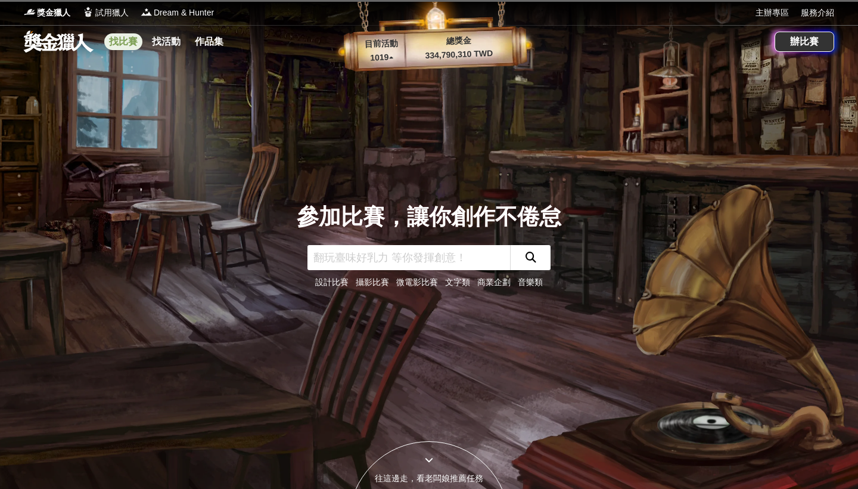
click at [122, 45] on link "找比賽" at bounding box center [123, 41] width 38 height 17
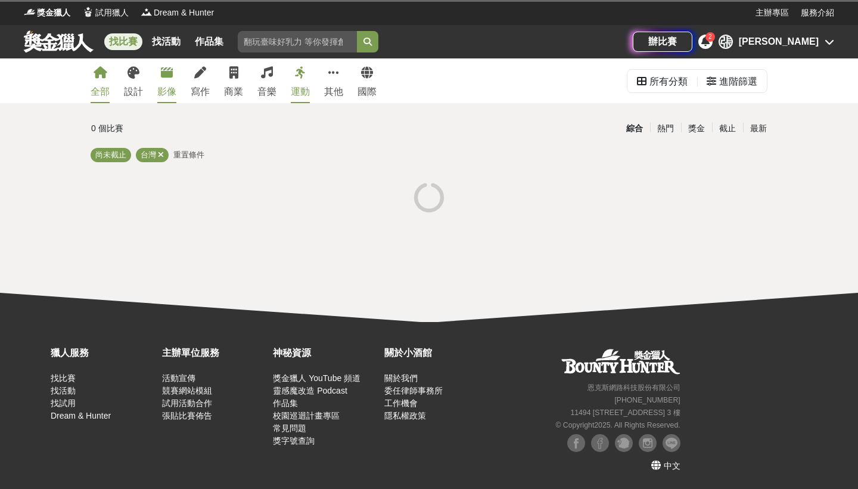
click at [175, 96] on div "影像" at bounding box center [166, 92] width 19 height 14
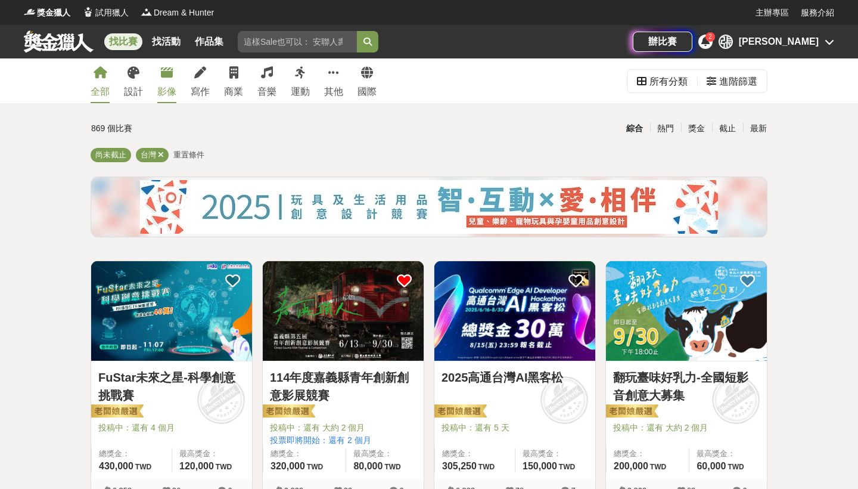
click at [160, 94] on div "影像" at bounding box center [166, 92] width 19 height 14
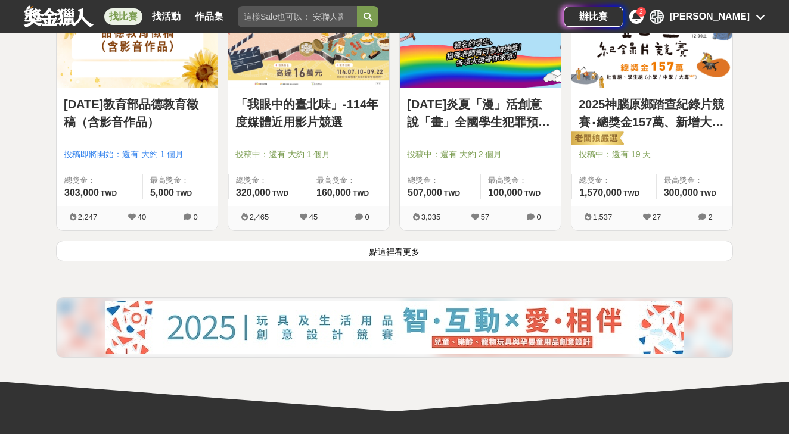
scroll to position [1566, 0]
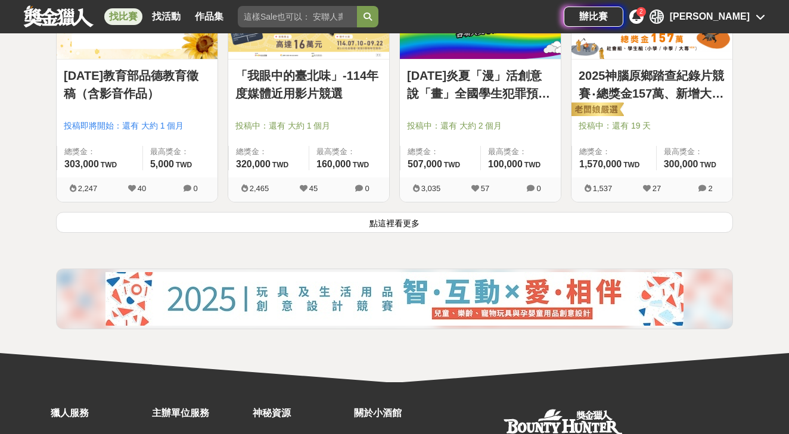
click at [278, 221] on button "點這裡看更多" at bounding box center [394, 222] width 677 height 21
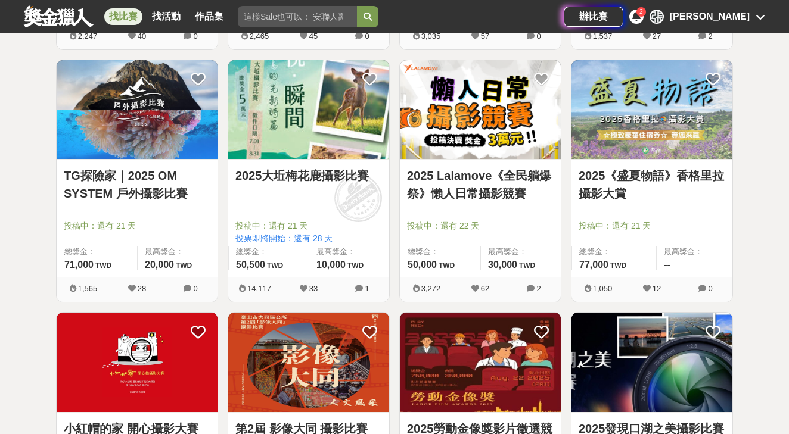
scroll to position [1723, 0]
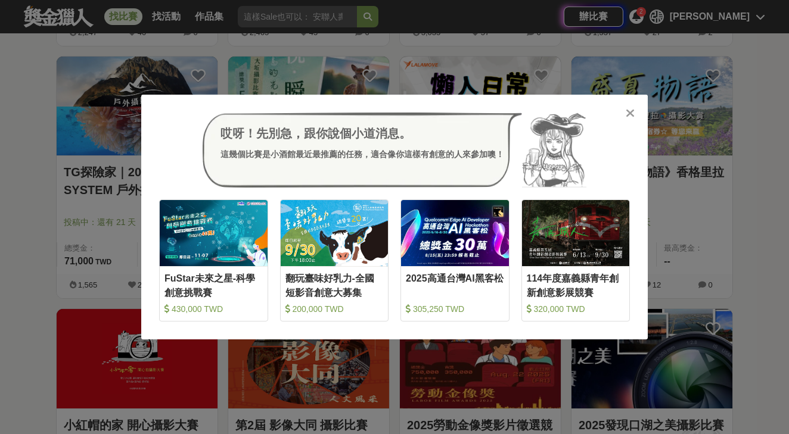
click at [627, 114] on icon at bounding box center [630, 113] width 9 height 12
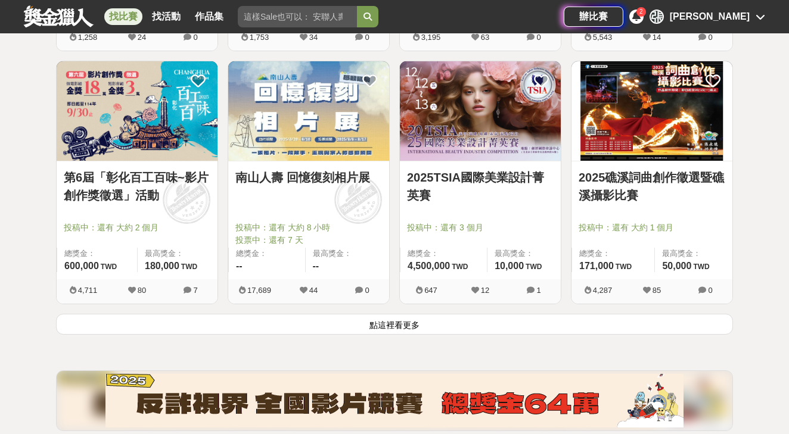
scroll to position [3016, 0]
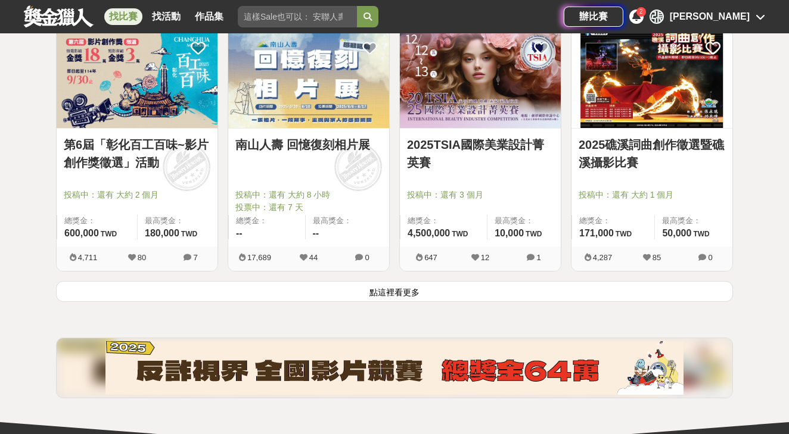
click at [266, 293] on button "點這裡看更多" at bounding box center [394, 291] width 677 height 21
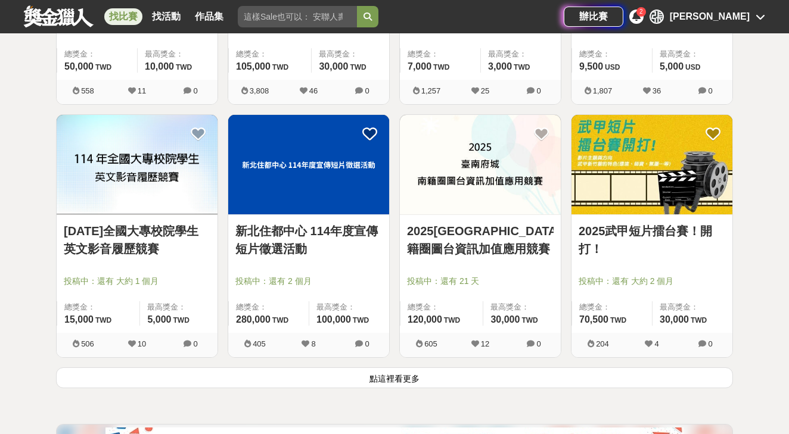
scroll to position [4451, 0]
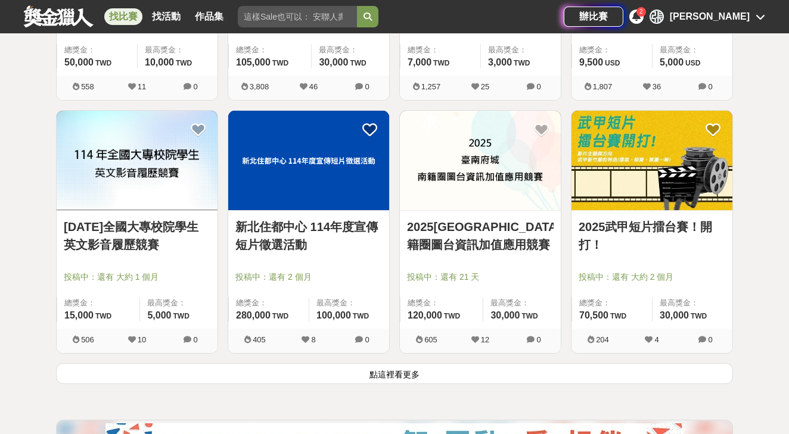
click at [252, 379] on button "點這裡看更多" at bounding box center [394, 373] width 677 height 21
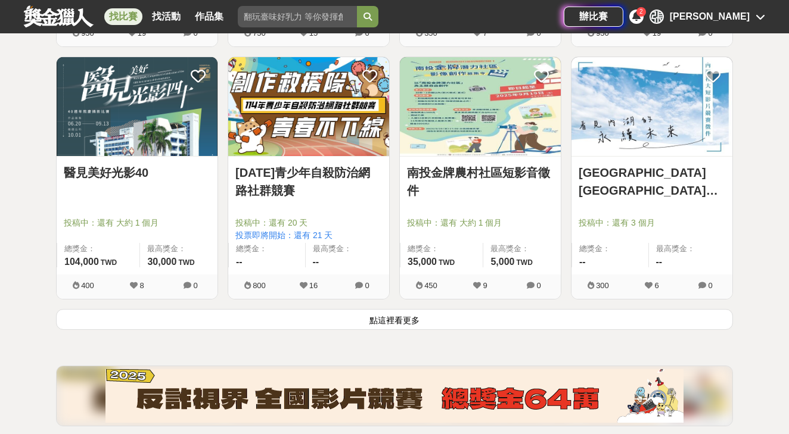
scroll to position [6024, 0]
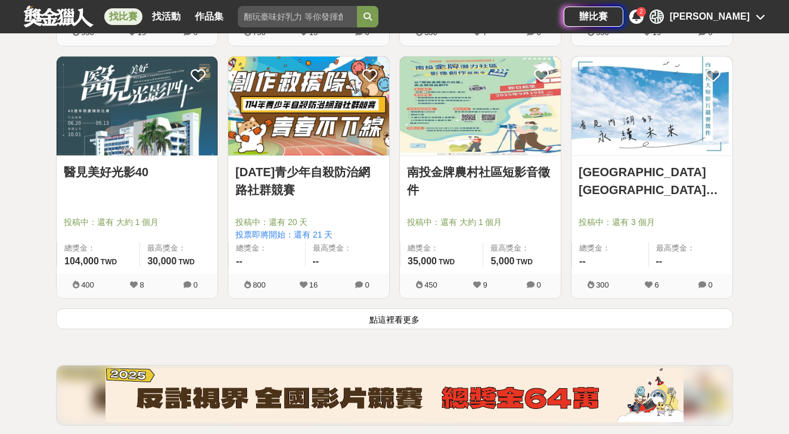
click at [303, 313] on button "點這裡看更多" at bounding box center [394, 319] width 677 height 21
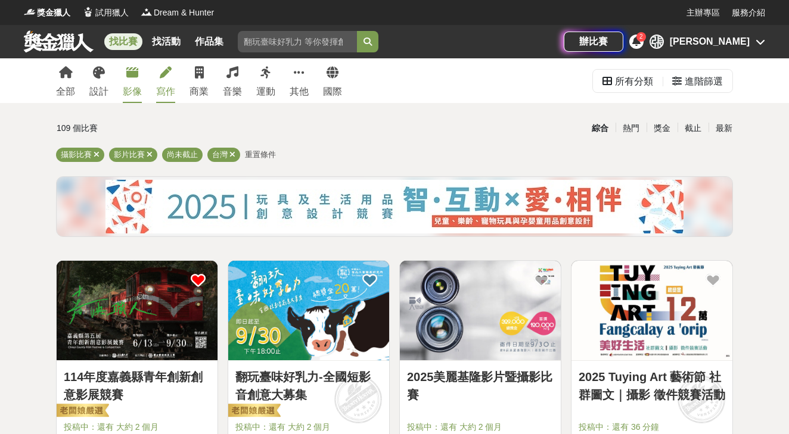
click at [161, 80] on link "寫作" at bounding box center [165, 80] width 19 height 45
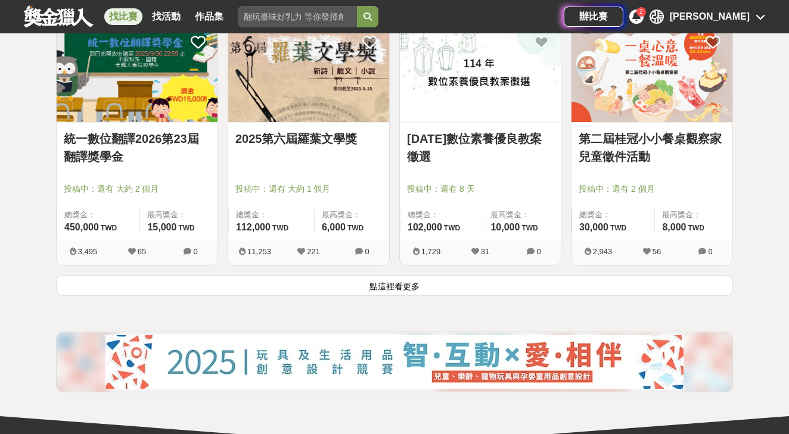
scroll to position [1513, 0]
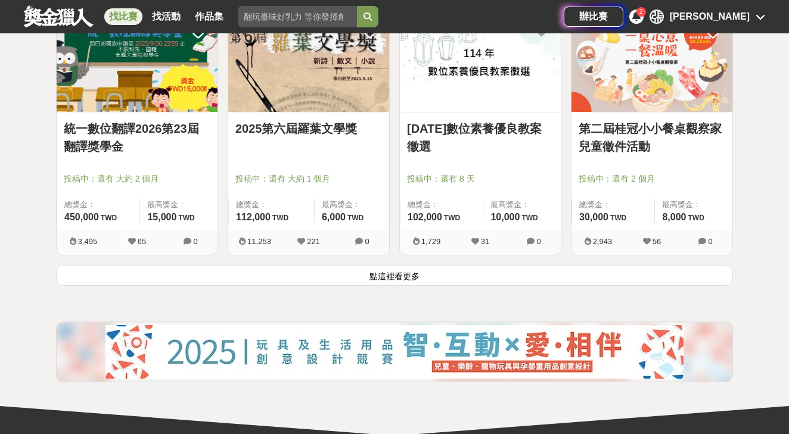
click at [214, 282] on button "點這裡看更多" at bounding box center [394, 275] width 677 height 21
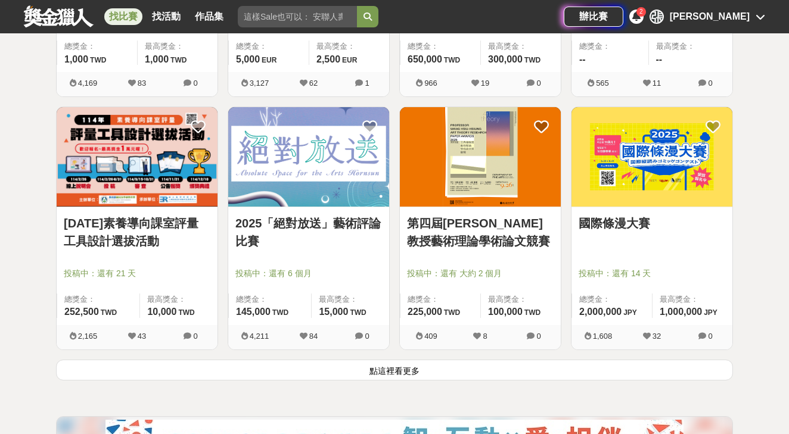
scroll to position [2937, 0]
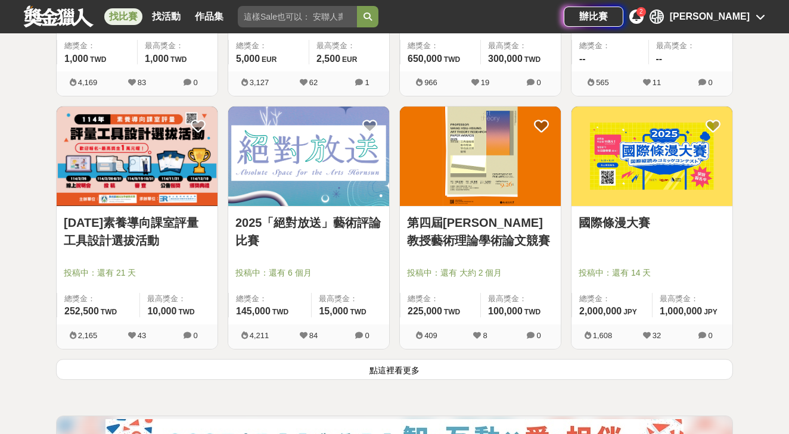
click at [362, 366] on button "點這裡看更多" at bounding box center [394, 369] width 677 height 21
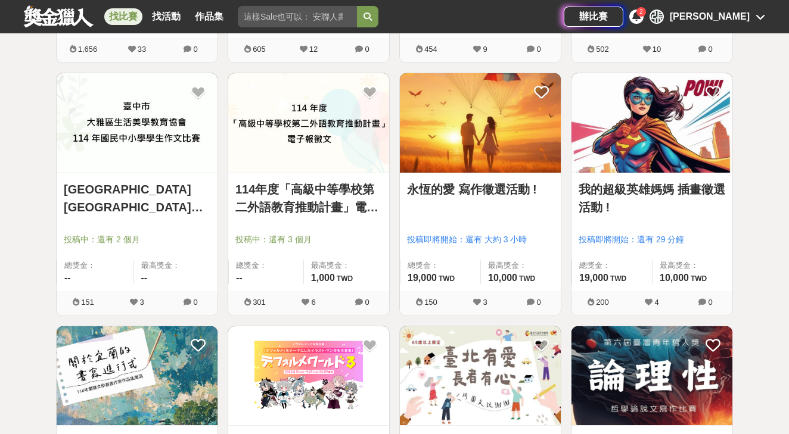
scroll to position [3737, 0]
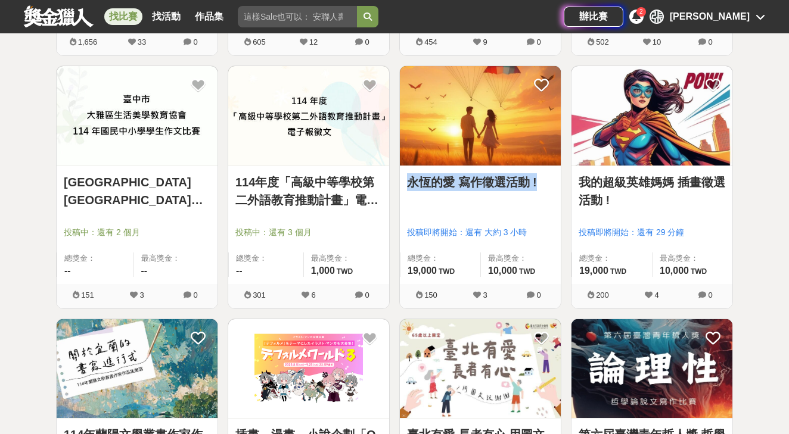
click at [486, 207] on div "永恆的愛 寫作徵選活動 ! 投稿即將開始：還有 大約 3 小時 總獎金： 19,000 19,000 TWD 最高獎金： 10,000 TWD" at bounding box center [480, 225] width 161 height 118
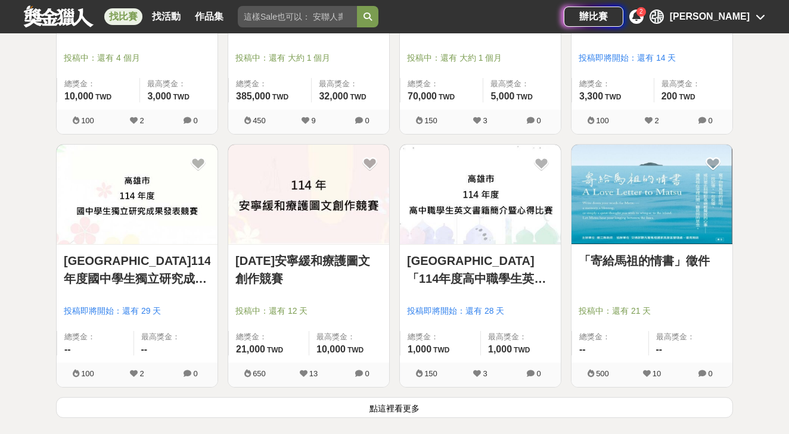
scroll to position [4421, 0]
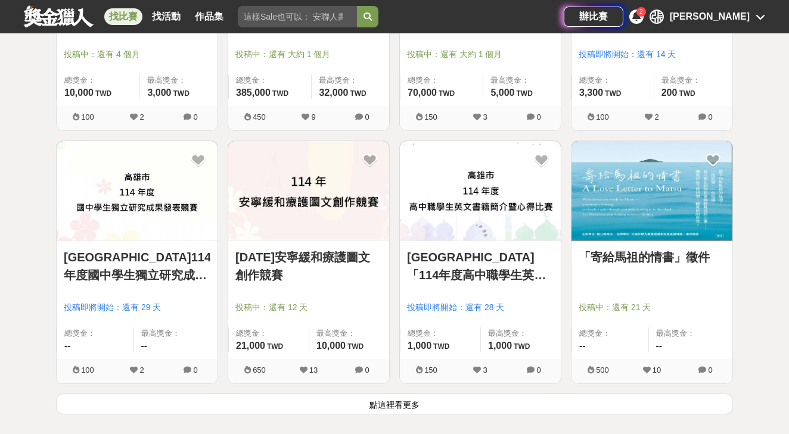
click at [205, 396] on button "點這裡看更多" at bounding box center [394, 404] width 677 height 21
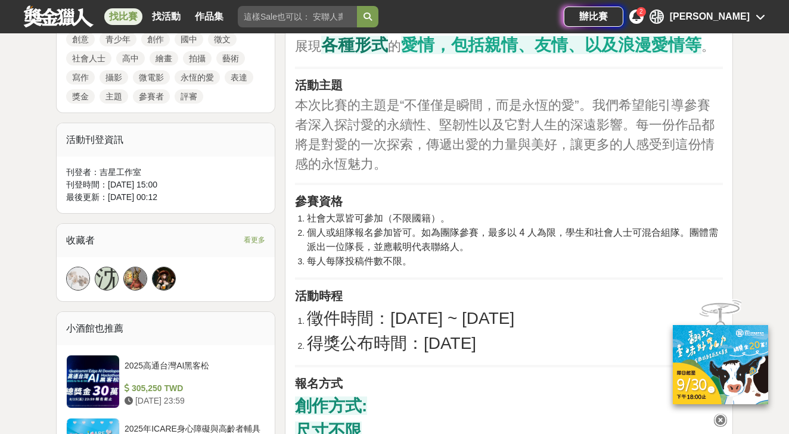
scroll to position [604, 0]
